Goal: Task Accomplishment & Management: Complete application form

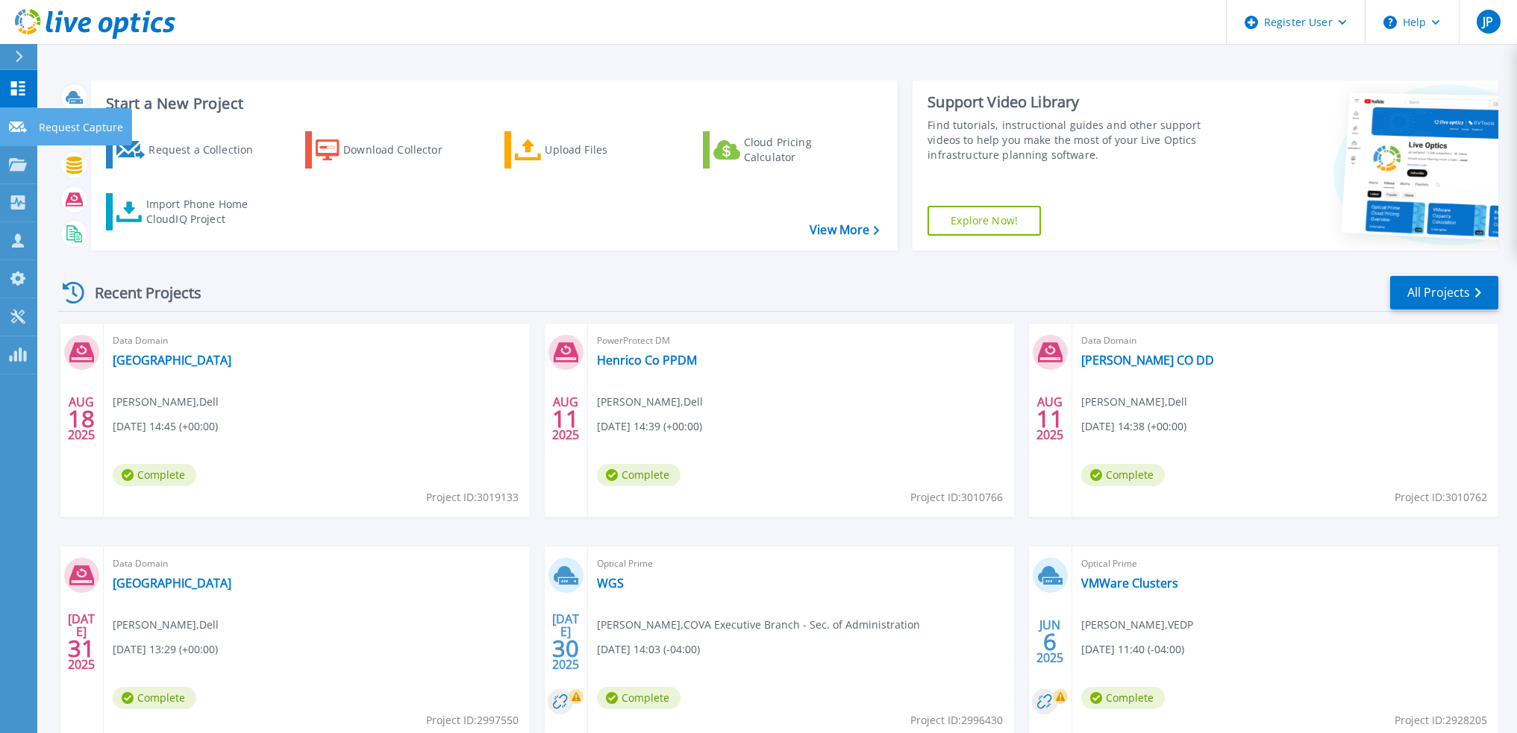
click at [40, 130] on p "Request Capture" at bounding box center [81, 127] width 84 height 39
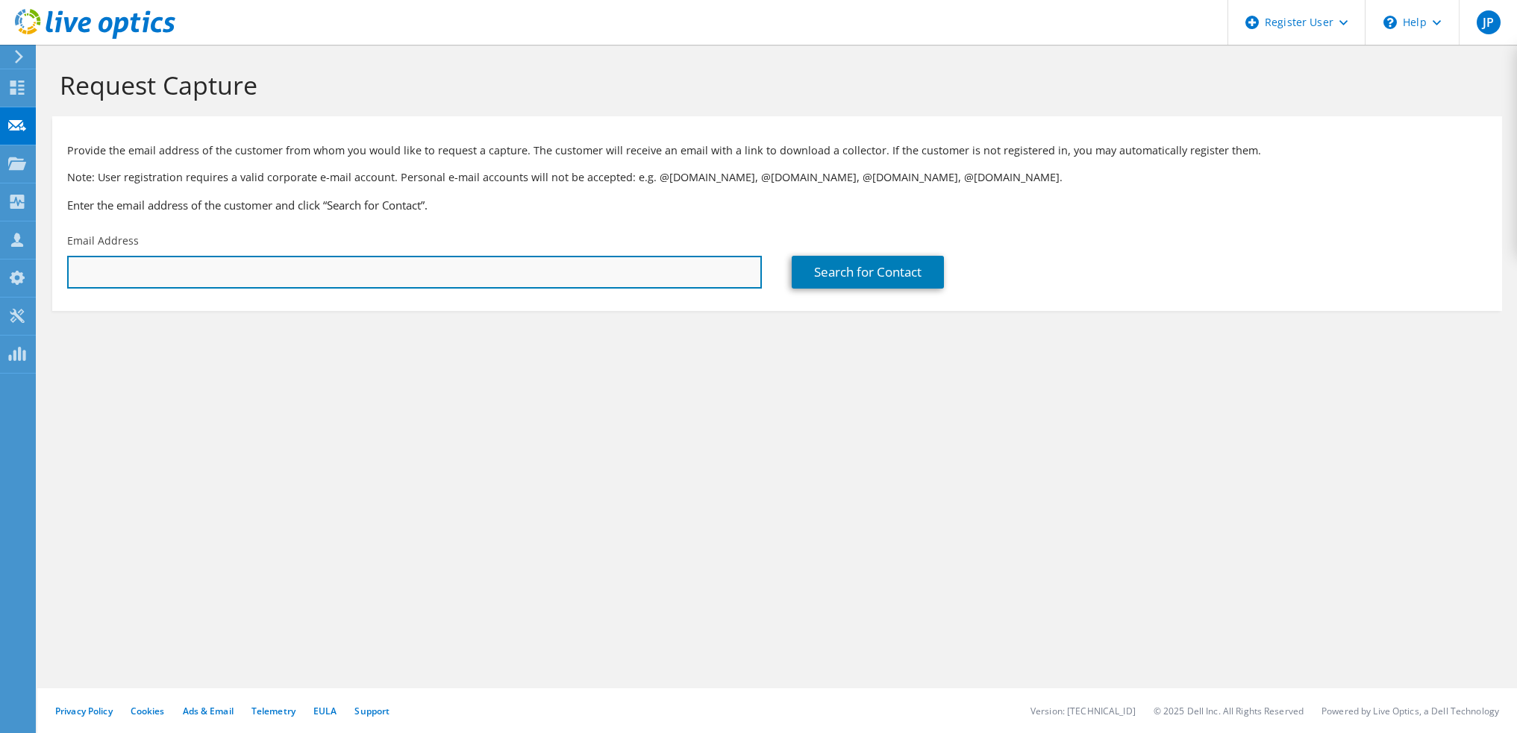
click at [593, 268] on input "text" at bounding box center [414, 272] width 695 height 33
paste input "DViolette@varetire.org"
type input "DViolette@varetire.org"
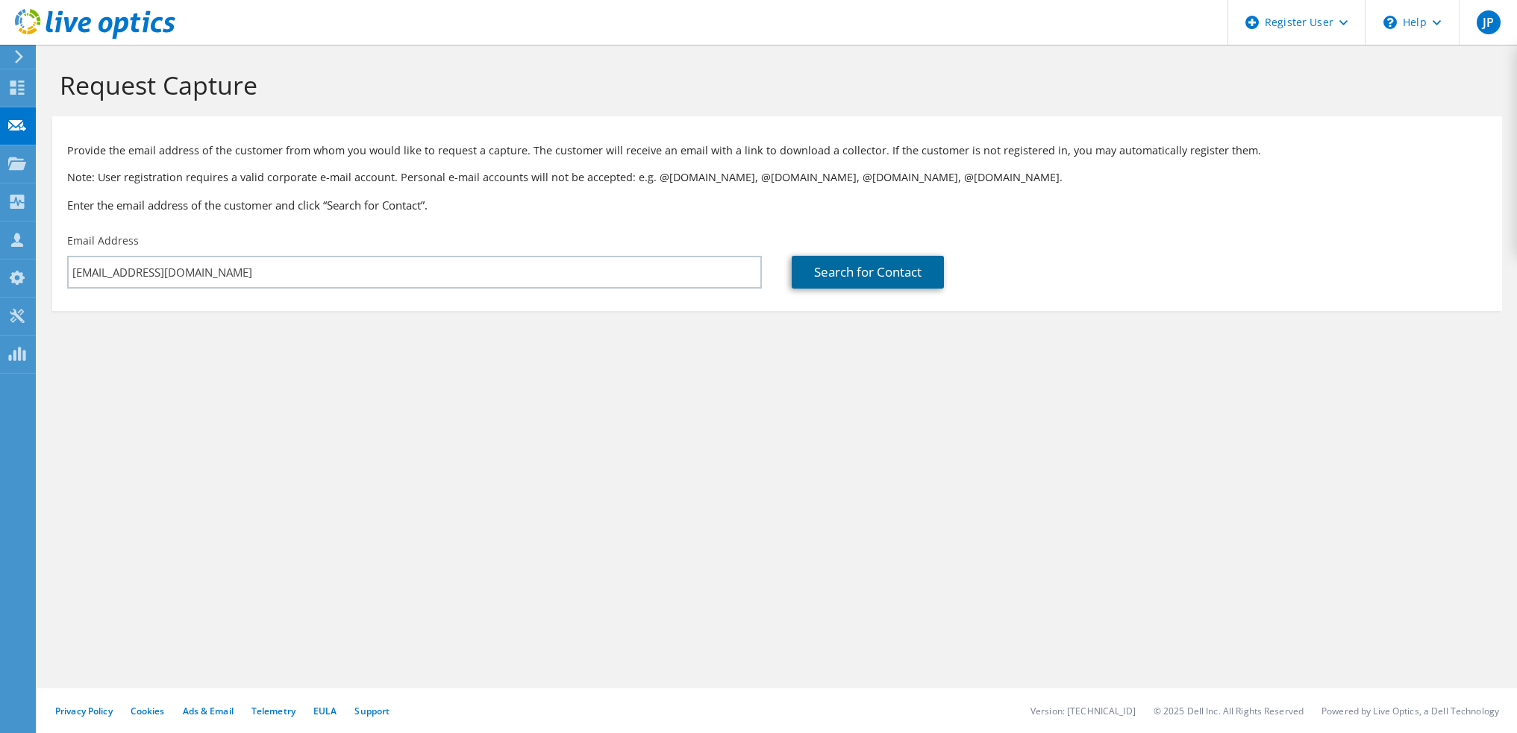
click at [902, 266] on link "Search for Contact" at bounding box center [868, 272] width 152 height 33
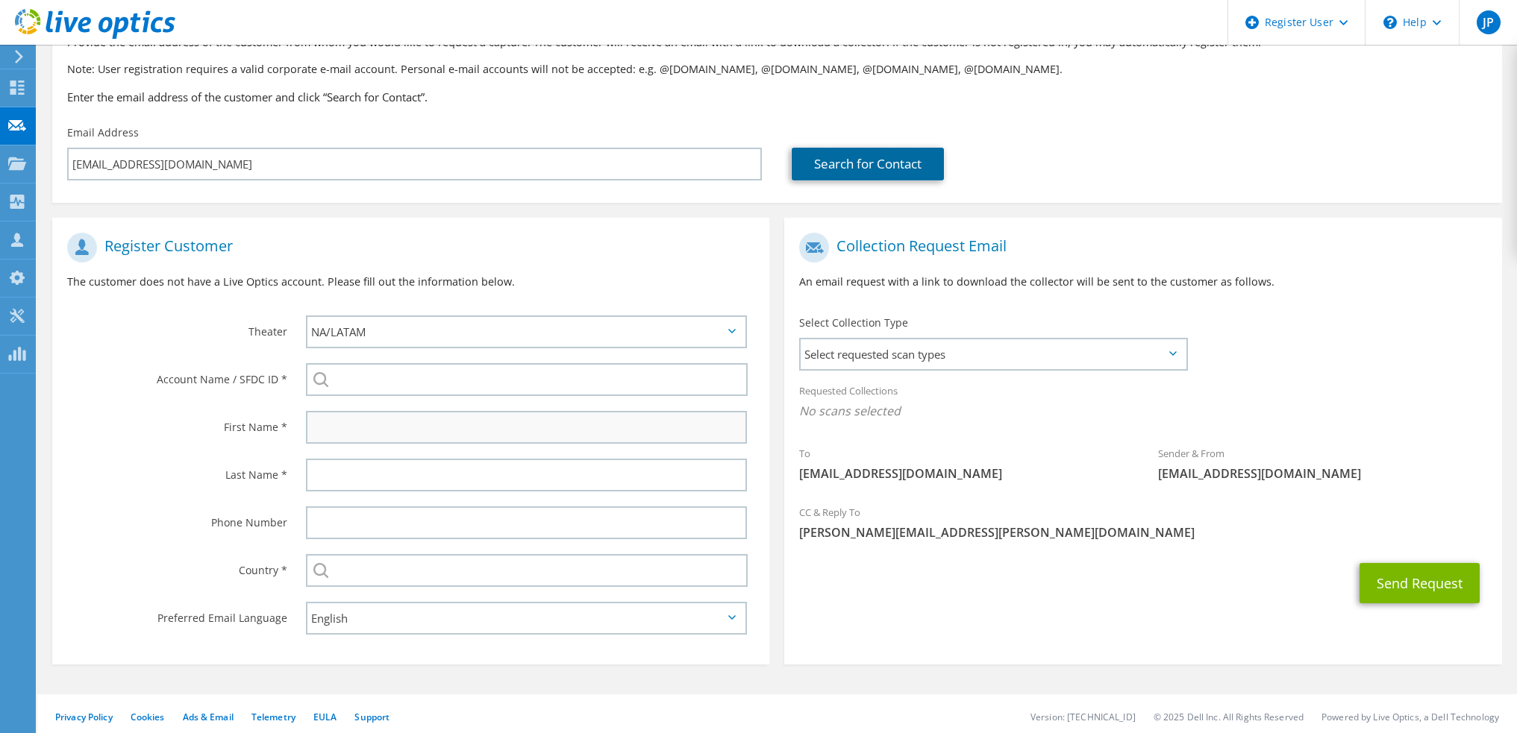
scroll to position [114, 0]
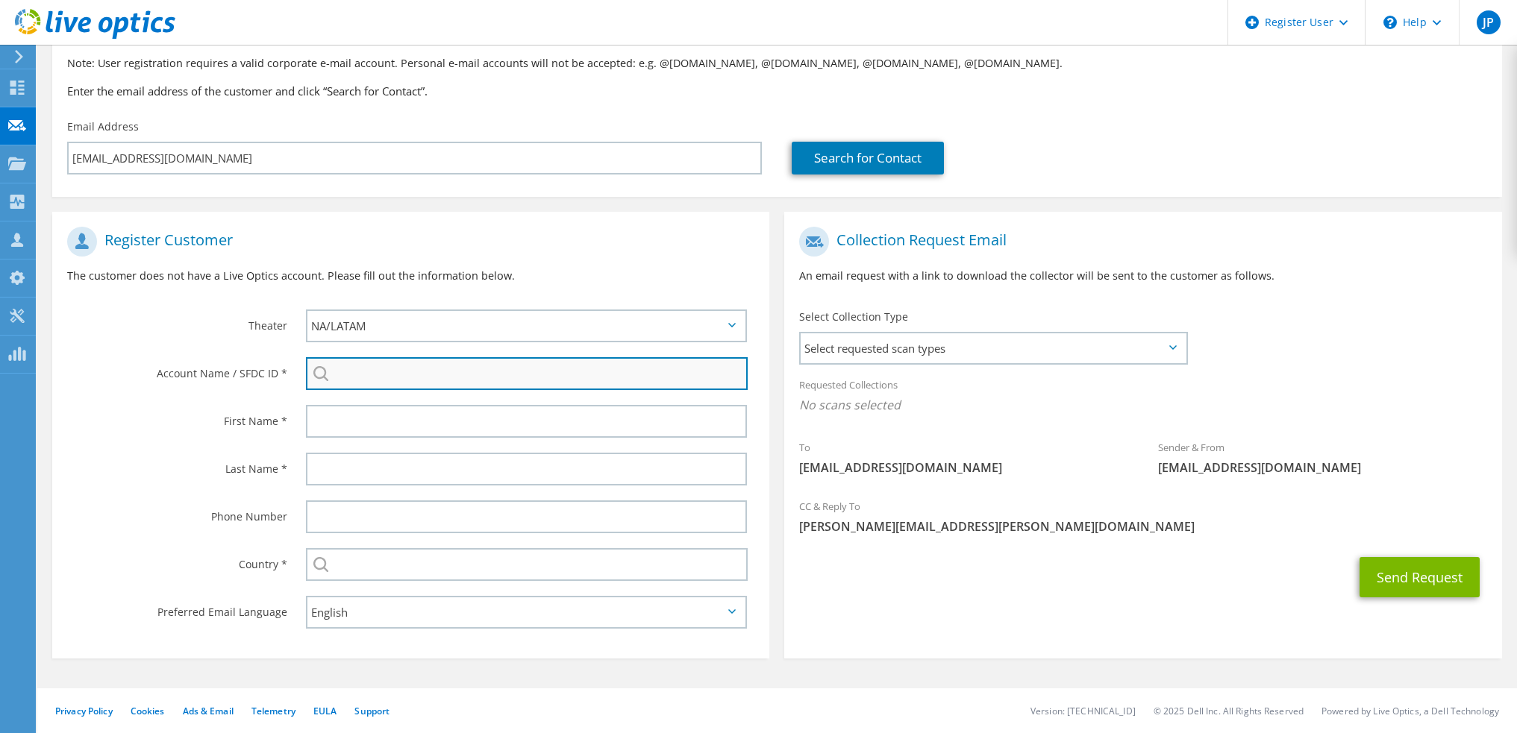
click at [379, 379] on input "search" at bounding box center [527, 373] width 442 height 33
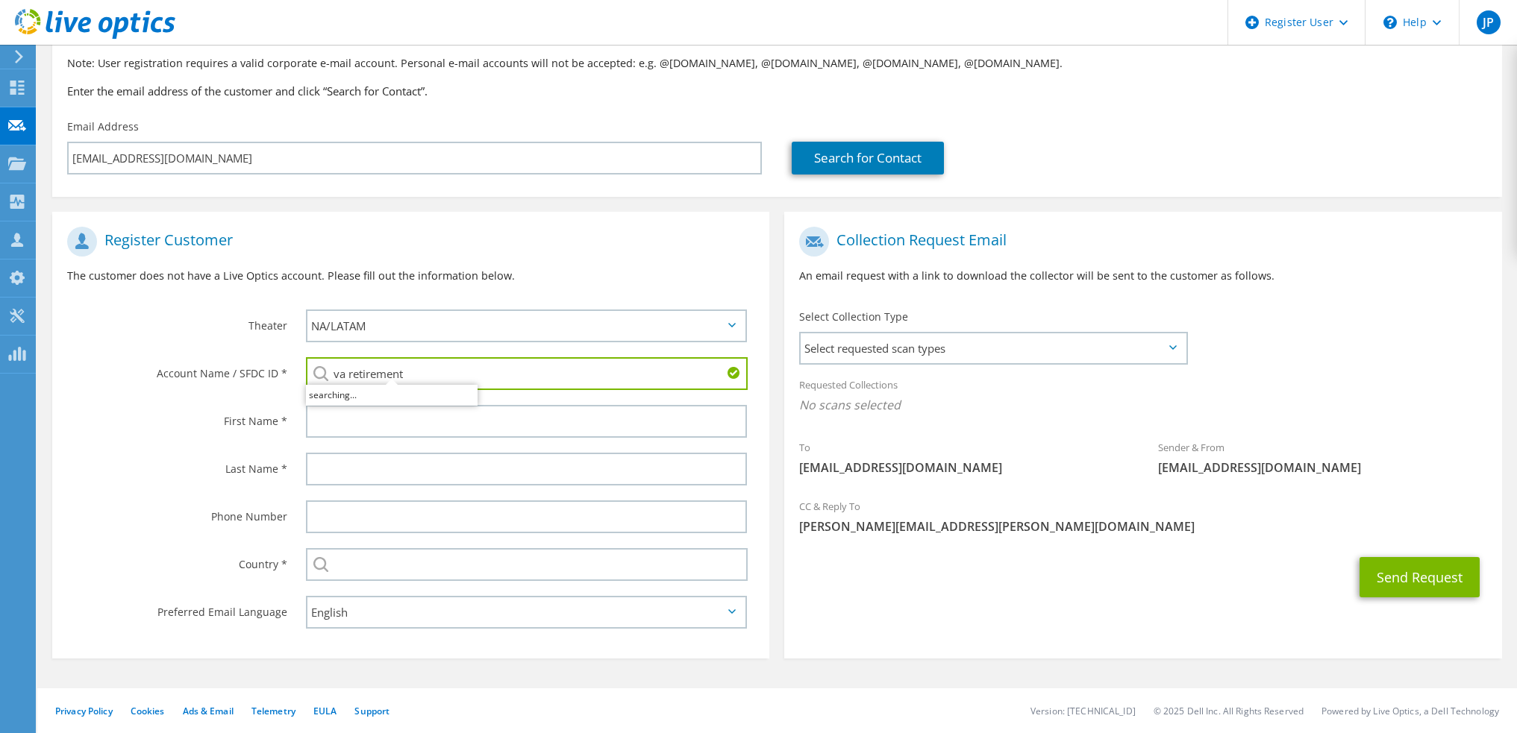
type input "va retirement"
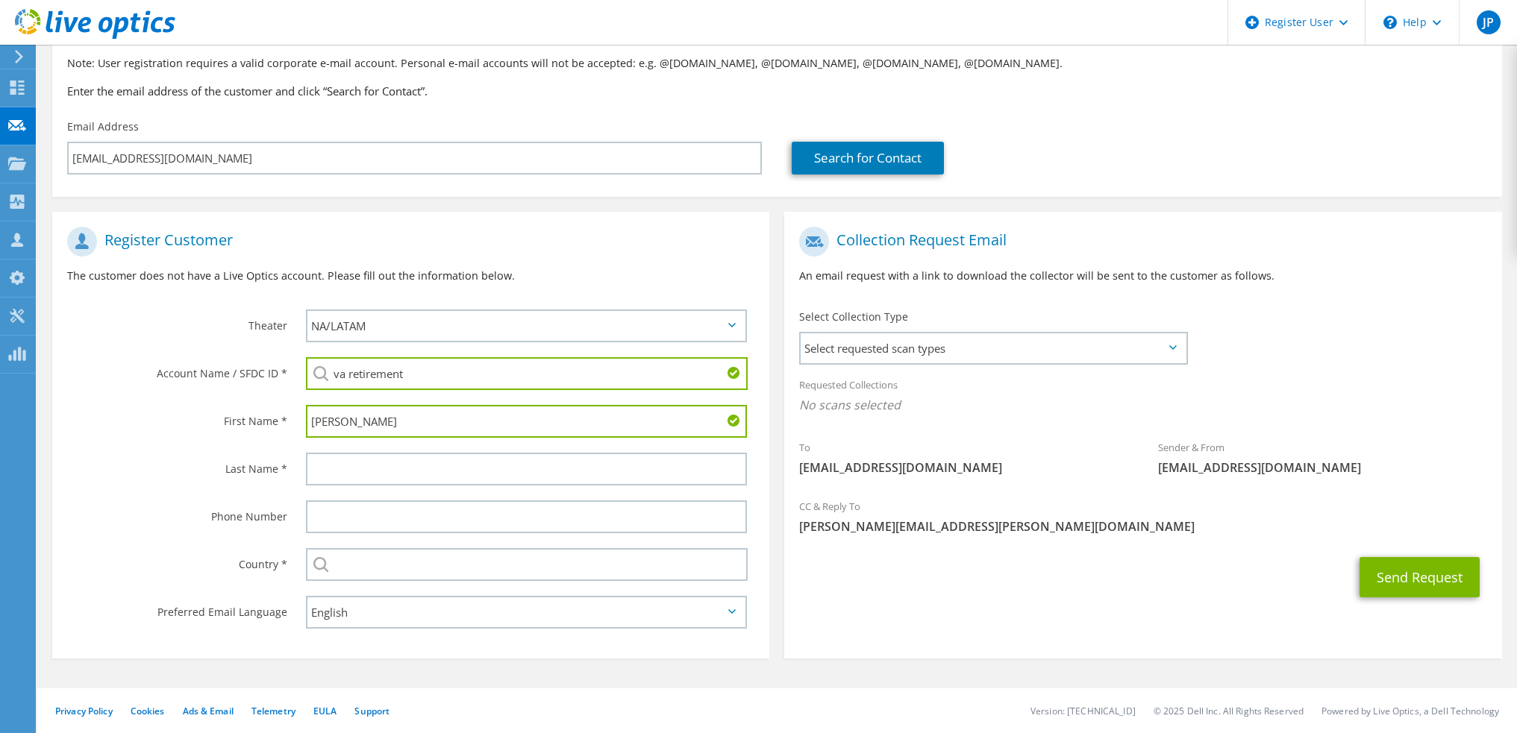
type input "Dave"
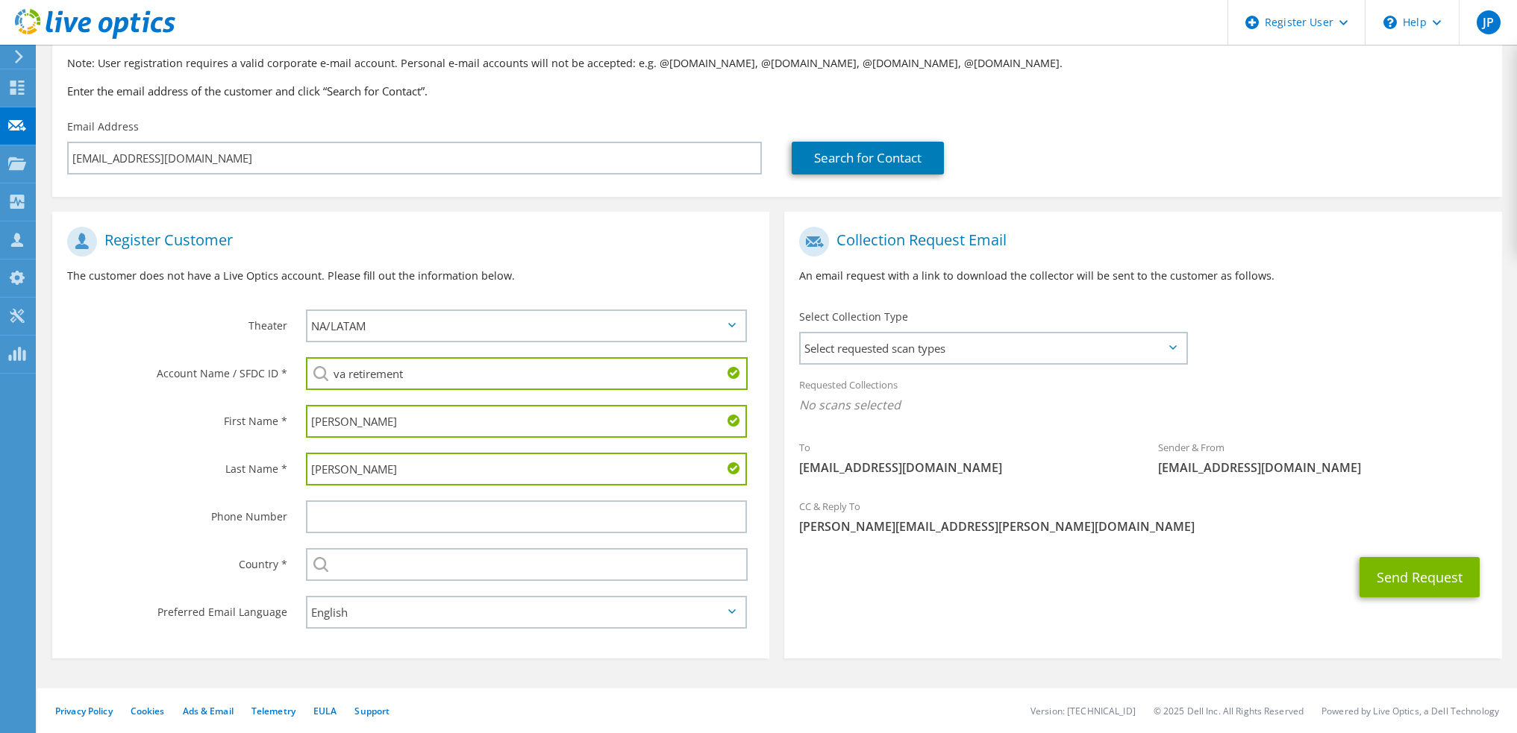
type input "Violette"
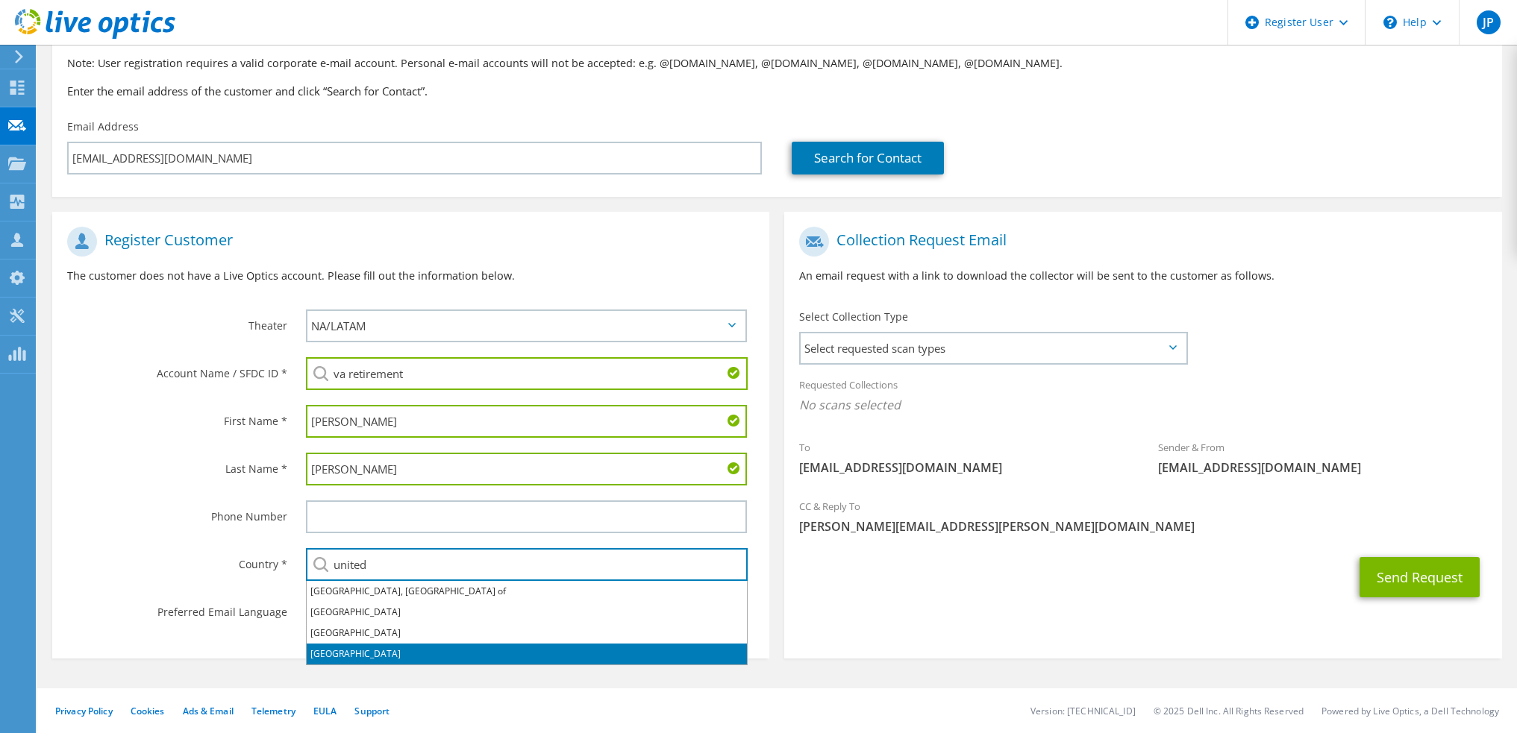
click at [332, 649] on li "[GEOGRAPHIC_DATA]" at bounding box center [527, 654] width 440 height 21
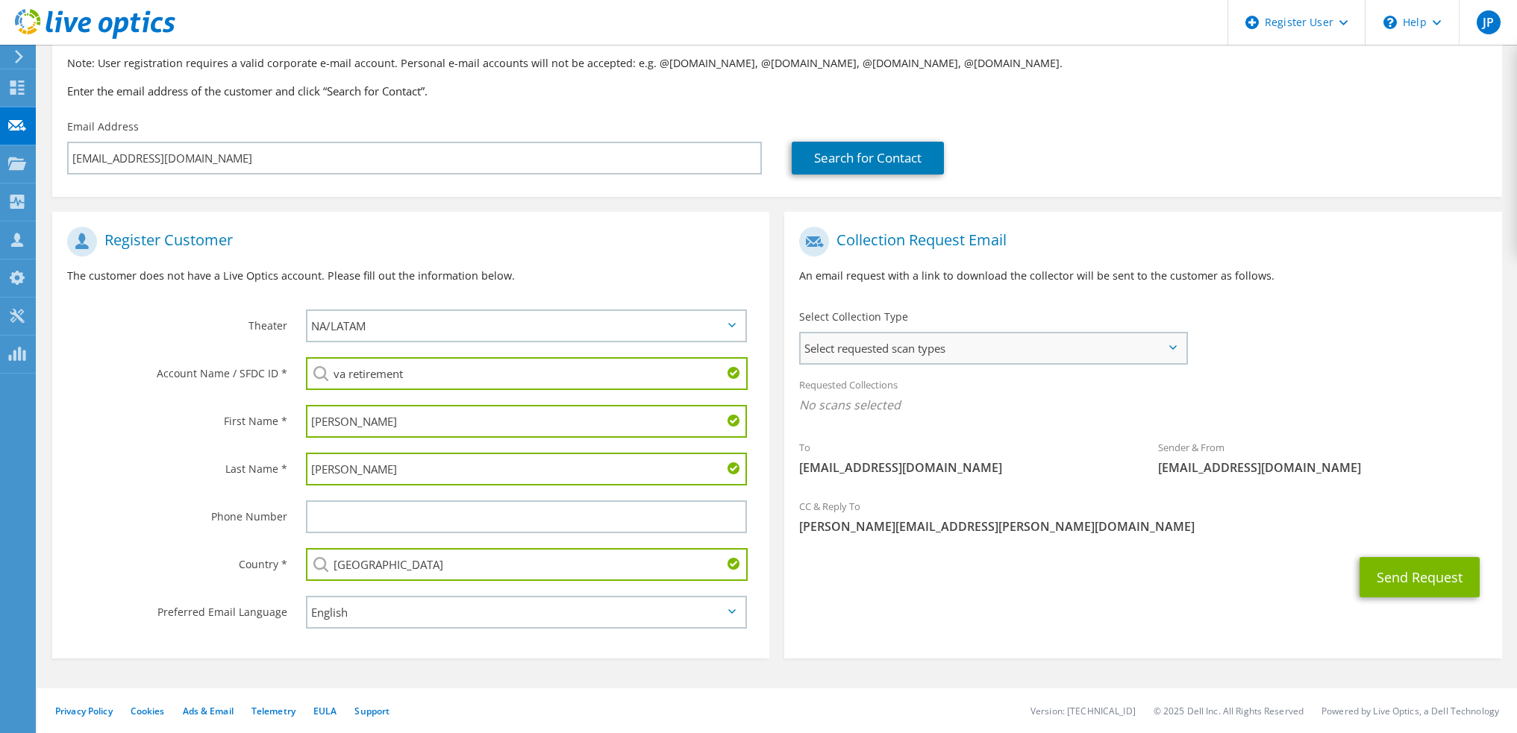
type input "[GEOGRAPHIC_DATA]"
click at [1019, 354] on span "Select requested scan types" at bounding box center [993, 349] width 385 height 30
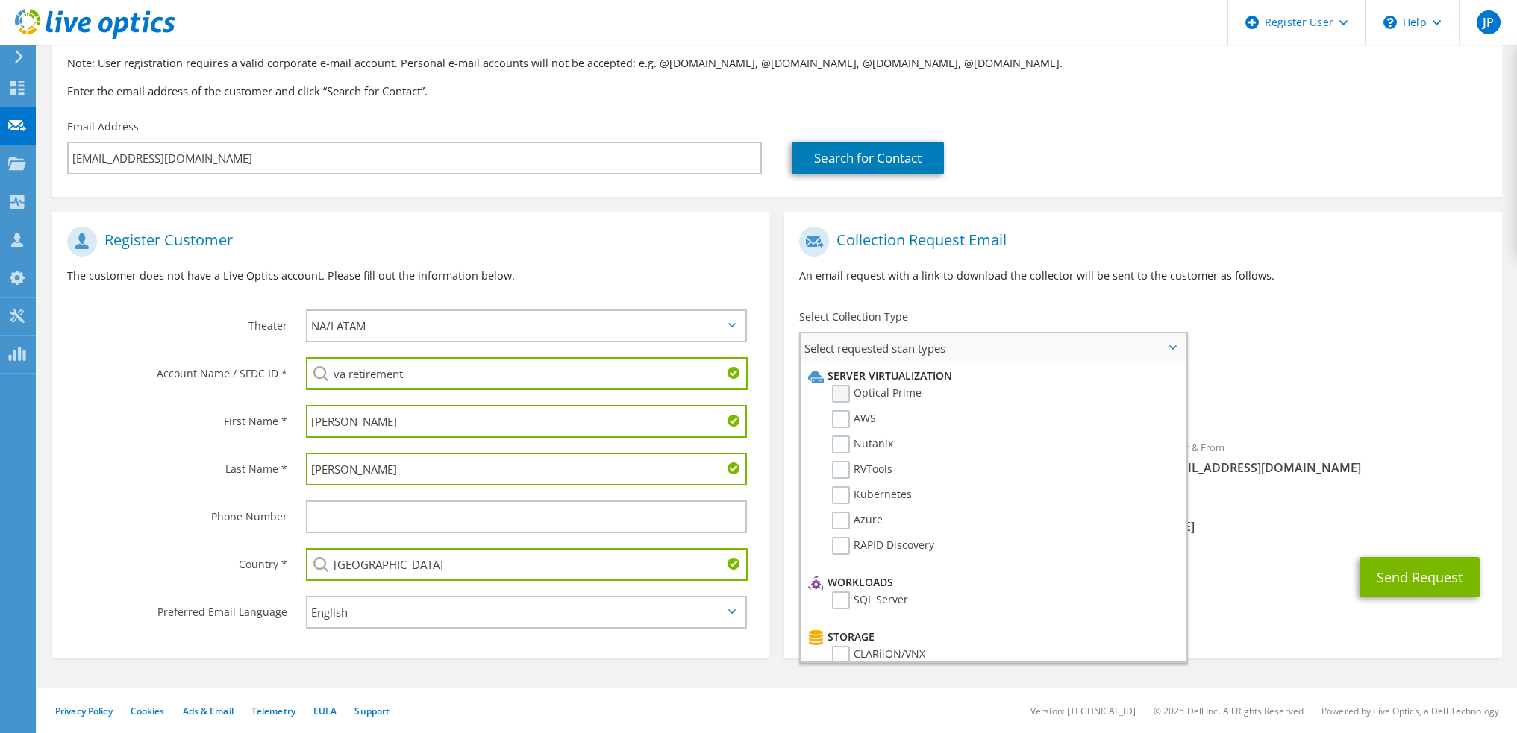
click at [840, 390] on label "Optical Prime" at bounding box center [877, 394] width 90 height 18
click at [0, 0] on input "Optical Prime" at bounding box center [0, 0] width 0 height 0
click at [1424, 583] on button "Send Request" at bounding box center [1420, 582] width 120 height 40
